Goal: Task Accomplishment & Management: Manage account settings

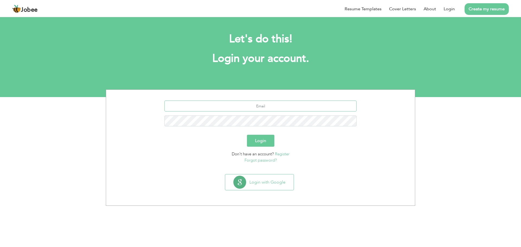
click at [239, 104] on input "text" at bounding box center [260, 106] width 192 height 11
type input "saqib.rana23@yahoo.com"
click at [264, 141] on button "Login" at bounding box center [260, 141] width 27 height 12
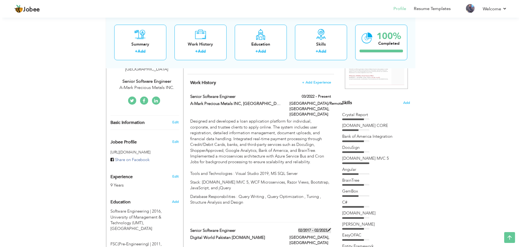
scroll to position [108, 0]
click at [326, 95] on span at bounding box center [327, 96] width 4 height 4
type input "Senior Software Engineer"
type input "A-Mark Precious Metals INC, USA"
type input "03/2022"
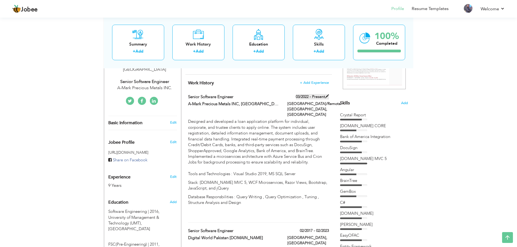
type input "[GEOGRAPHIC_DATA]"
type input "Lahore/Remote USA"
checkbox input "true"
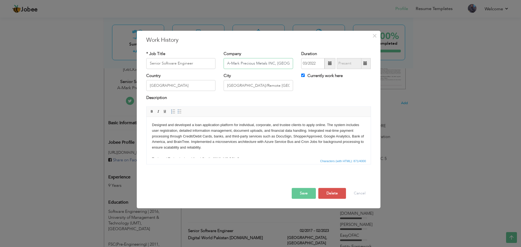
click at [258, 65] on input "A-Mark Precious Metals INC, USA" at bounding box center [257, 63] width 69 height 11
type input "Kashf Foundation"
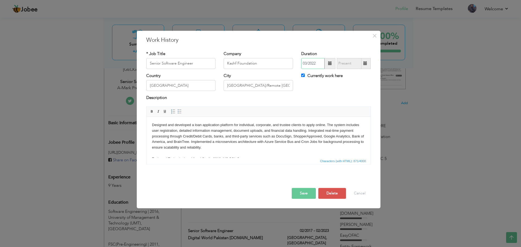
click at [320, 63] on input "03/2022" at bounding box center [312, 63] width 23 height 11
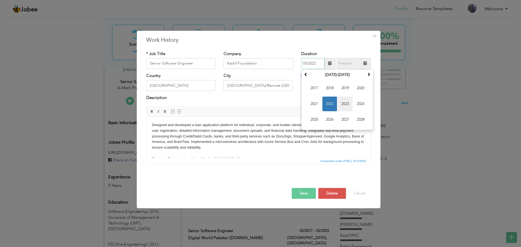
click at [347, 103] on span "2023" at bounding box center [345, 104] width 15 height 15
click at [335, 102] on span "Jun" at bounding box center [329, 104] width 15 height 15
type input "06/2023"
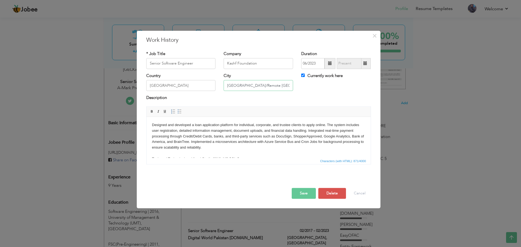
click at [256, 84] on input "Lahore/Remote USA" at bounding box center [257, 85] width 69 height 11
type input "[GEOGRAPHIC_DATA]"
click at [239, 129] on p "Designed and developed a loan application platform for individual, corporate, a…" at bounding box center [258, 142] width 213 height 40
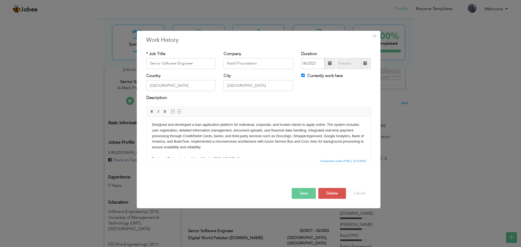
scroll to position [0, 0]
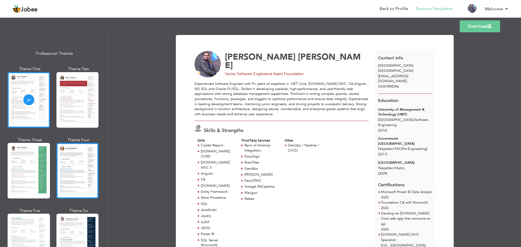
click at [71, 163] on div at bounding box center [77, 171] width 42 height 56
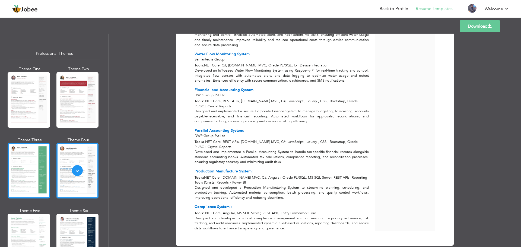
scroll to position [108, 0]
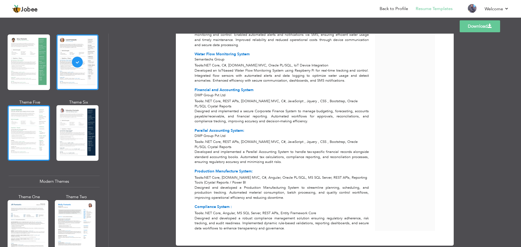
click at [31, 133] on div at bounding box center [29, 133] width 42 height 56
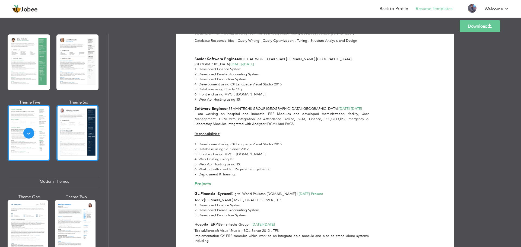
scroll to position [244, 0]
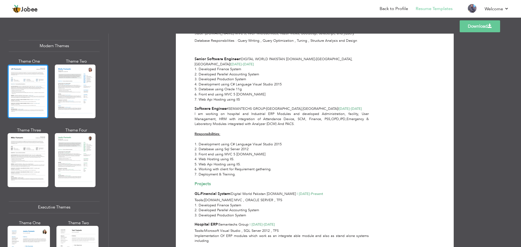
click at [13, 66] on div at bounding box center [28, 92] width 41 height 54
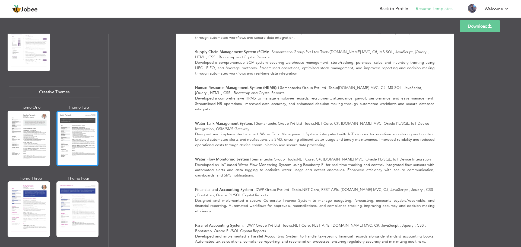
scroll to position [597, 0]
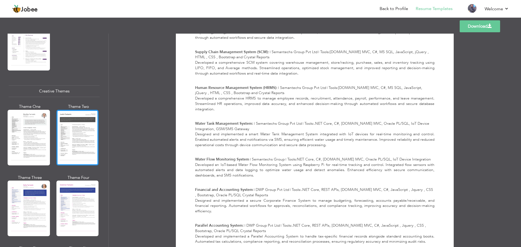
click at [68, 130] on div at bounding box center [77, 138] width 42 height 56
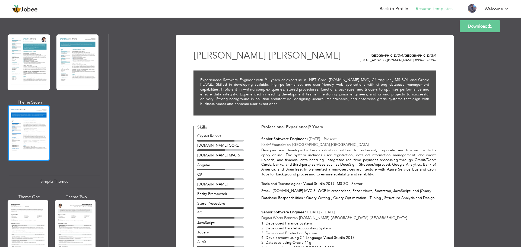
scroll to position [892, 0]
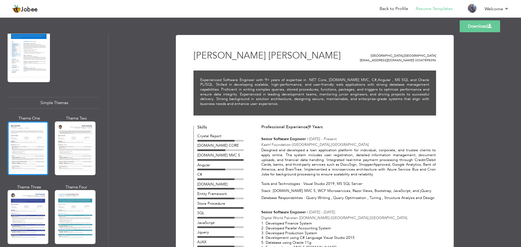
click at [28, 135] on div at bounding box center [28, 148] width 41 height 54
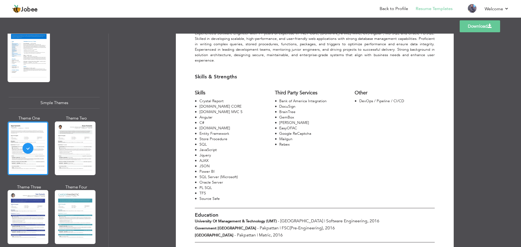
scroll to position [120, 0]
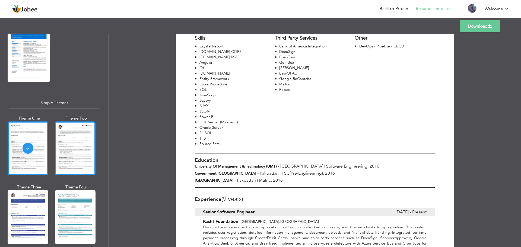
click at [81, 126] on div at bounding box center [75, 148] width 41 height 54
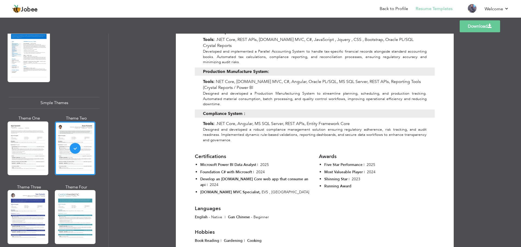
scroll to position [1125, 0]
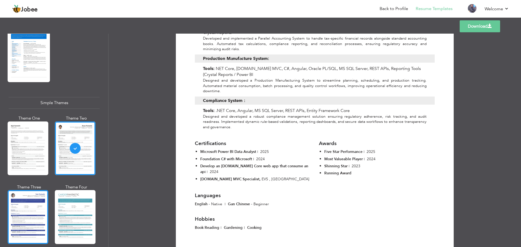
click at [24, 208] on div at bounding box center [28, 217] width 41 height 54
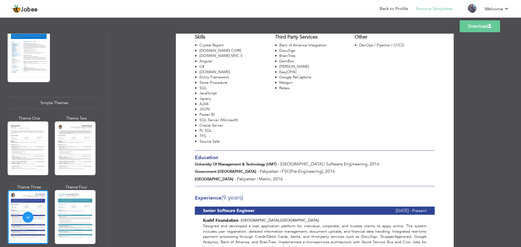
scroll to position [190, 0]
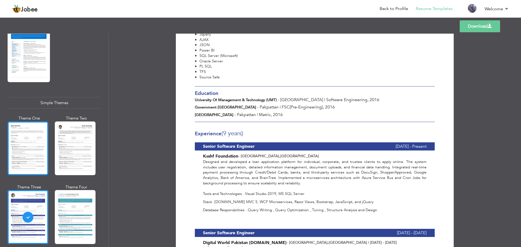
click at [33, 142] on div at bounding box center [28, 148] width 41 height 54
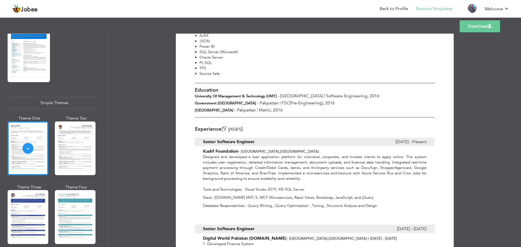
scroll to position [27, 0]
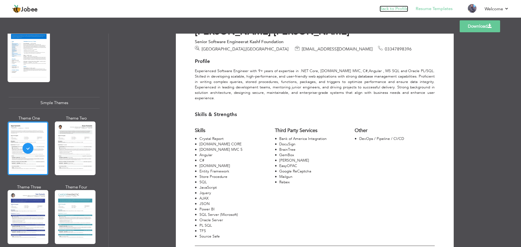
click at [398, 8] on link "Back to Profile" at bounding box center [393, 9] width 28 height 6
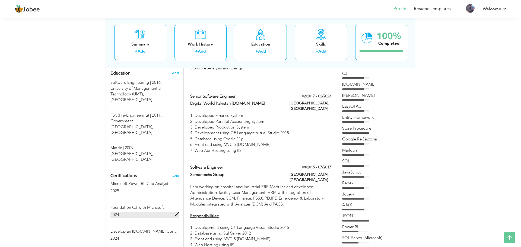
scroll to position [235, 0]
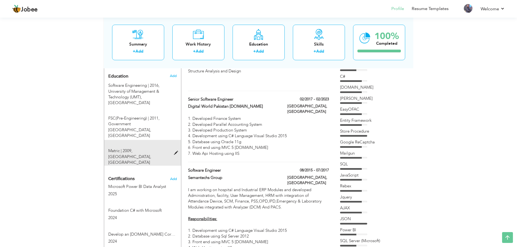
click at [176, 151] on span at bounding box center [177, 153] width 7 height 4
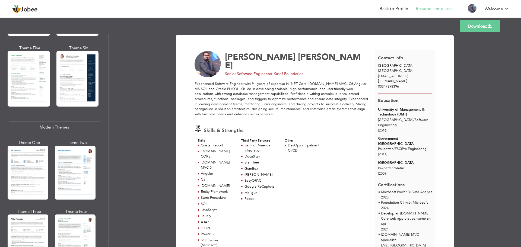
scroll to position [244, 0]
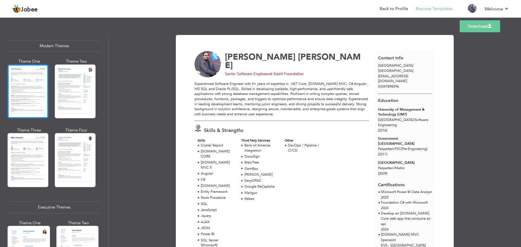
click at [26, 92] on div at bounding box center [28, 92] width 41 height 54
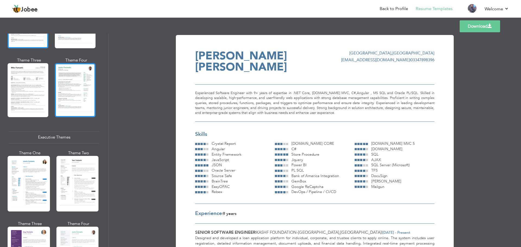
scroll to position [380, 0]
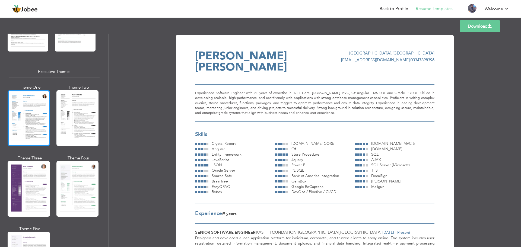
click at [30, 119] on div at bounding box center [29, 118] width 42 height 56
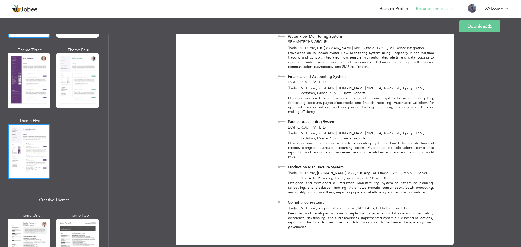
scroll to position [596, 0]
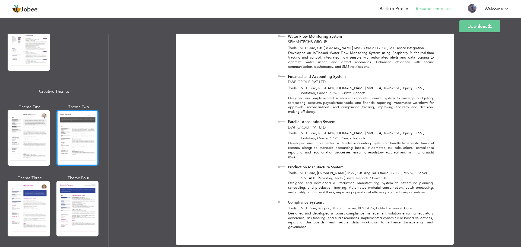
click at [63, 126] on div at bounding box center [77, 138] width 42 height 56
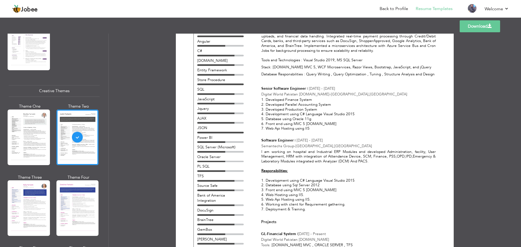
scroll to position [163, 0]
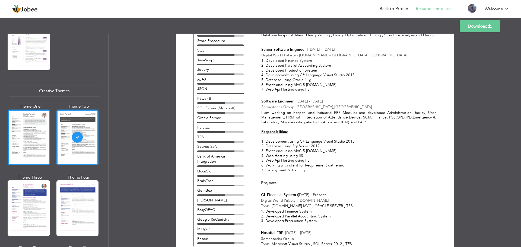
click at [41, 119] on div at bounding box center [29, 138] width 42 height 56
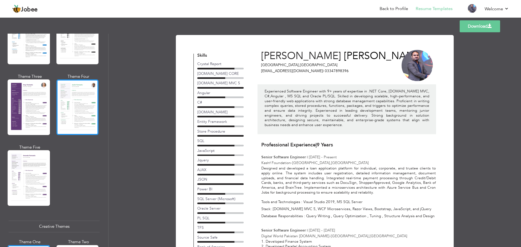
scroll to position [326, 0]
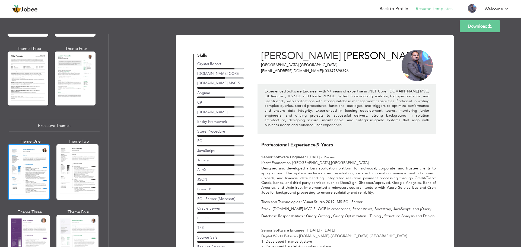
click at [26, 158] on div at bounding box center [29, 172] width 42 height 56
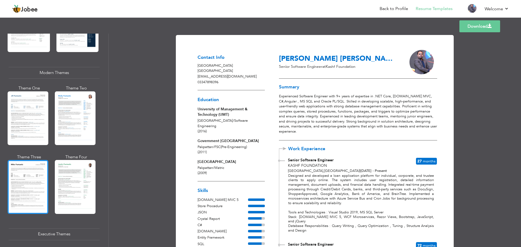
scroll to position [163, 0]
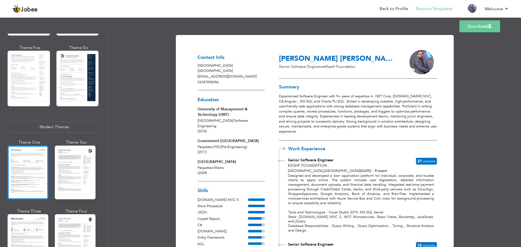
click at [28, 172] on div at bounding box center [28, 173] width 41 height 54
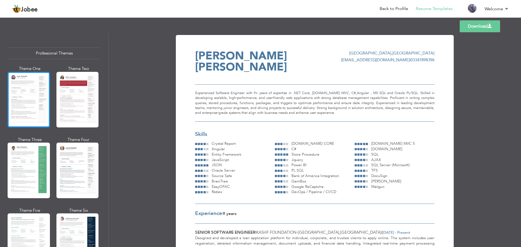
scroll to position [0, 0]
click at [18, 98] on div at bounding box center [29, 100] width 42 height 56
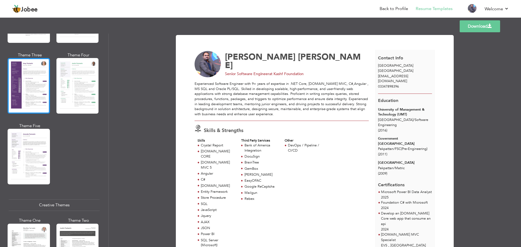
scroll to position [569, 0]
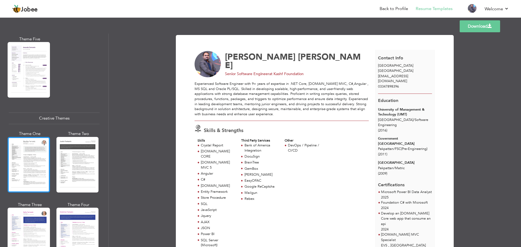
click at [25, 152] on div at bounding box center [29, 165] width 42 height 56
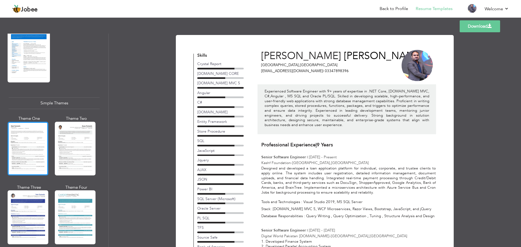
scroll to position [892, 0]
click at [30, 143] on div at bounding box center [28, 148] width 41 height 54
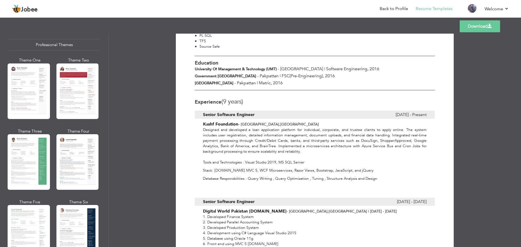
scroll to position [0, 0]
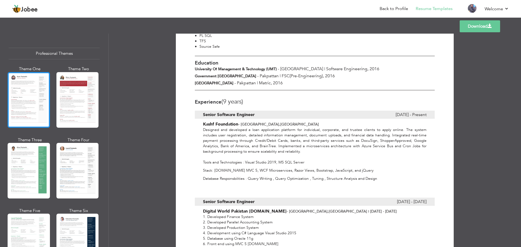
click at [31, 108] on div at bounding box center [29, 100] width 42 height 56
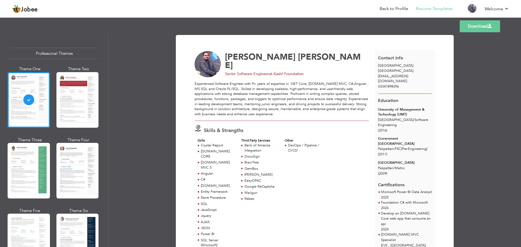
click at [475, 27] on link "Download" at bounding box center [479, 26] width 40 height 12
